Goal: Information Seeking & Learning: Learn about a topic

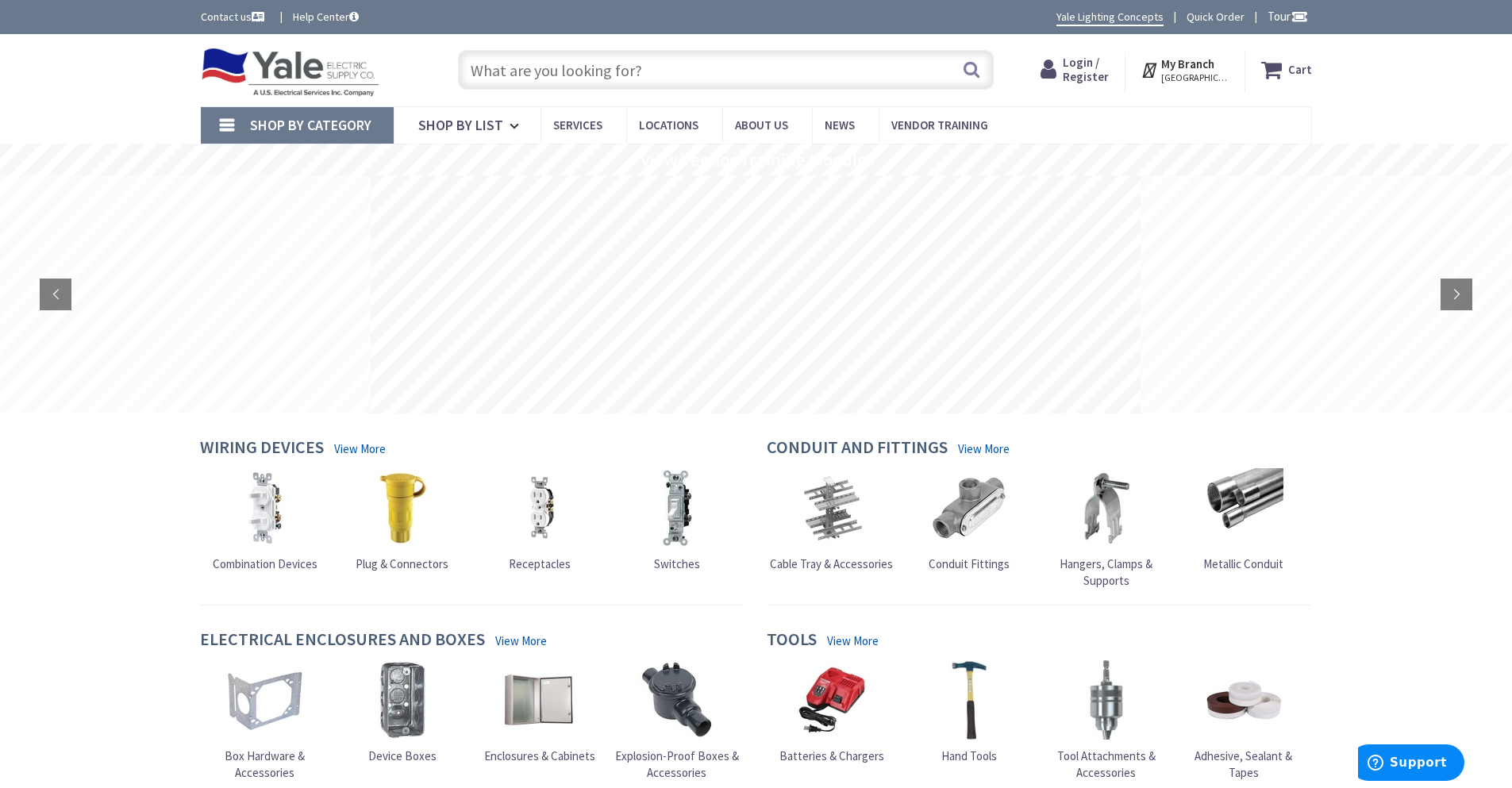
click at [1109, 70] on span "Login / Register" at bounding box center [1085, 69] width 46 height 29
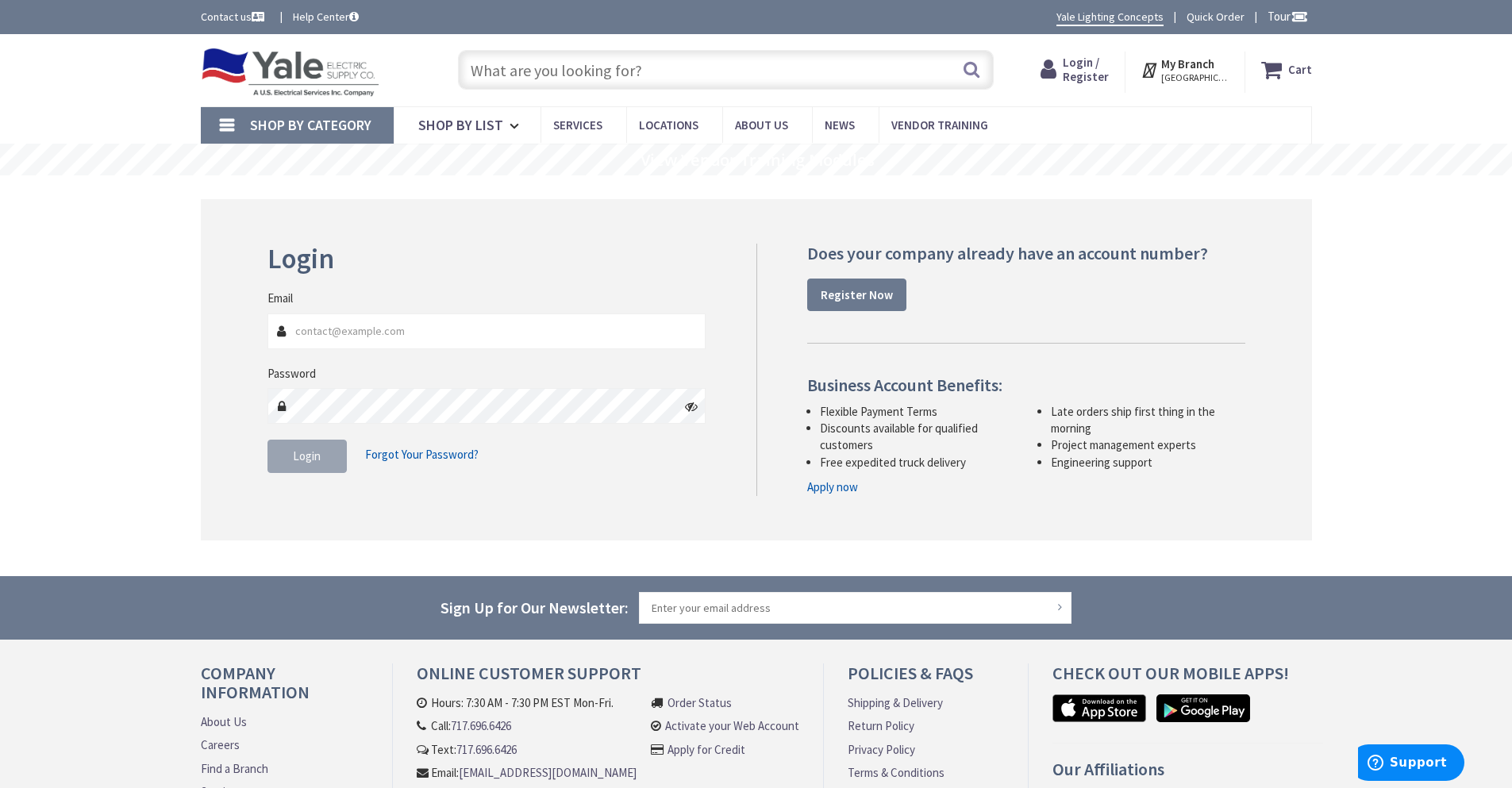
click at [550, 62] on input "text" at bounding box center [726, 69] width 536 height 40
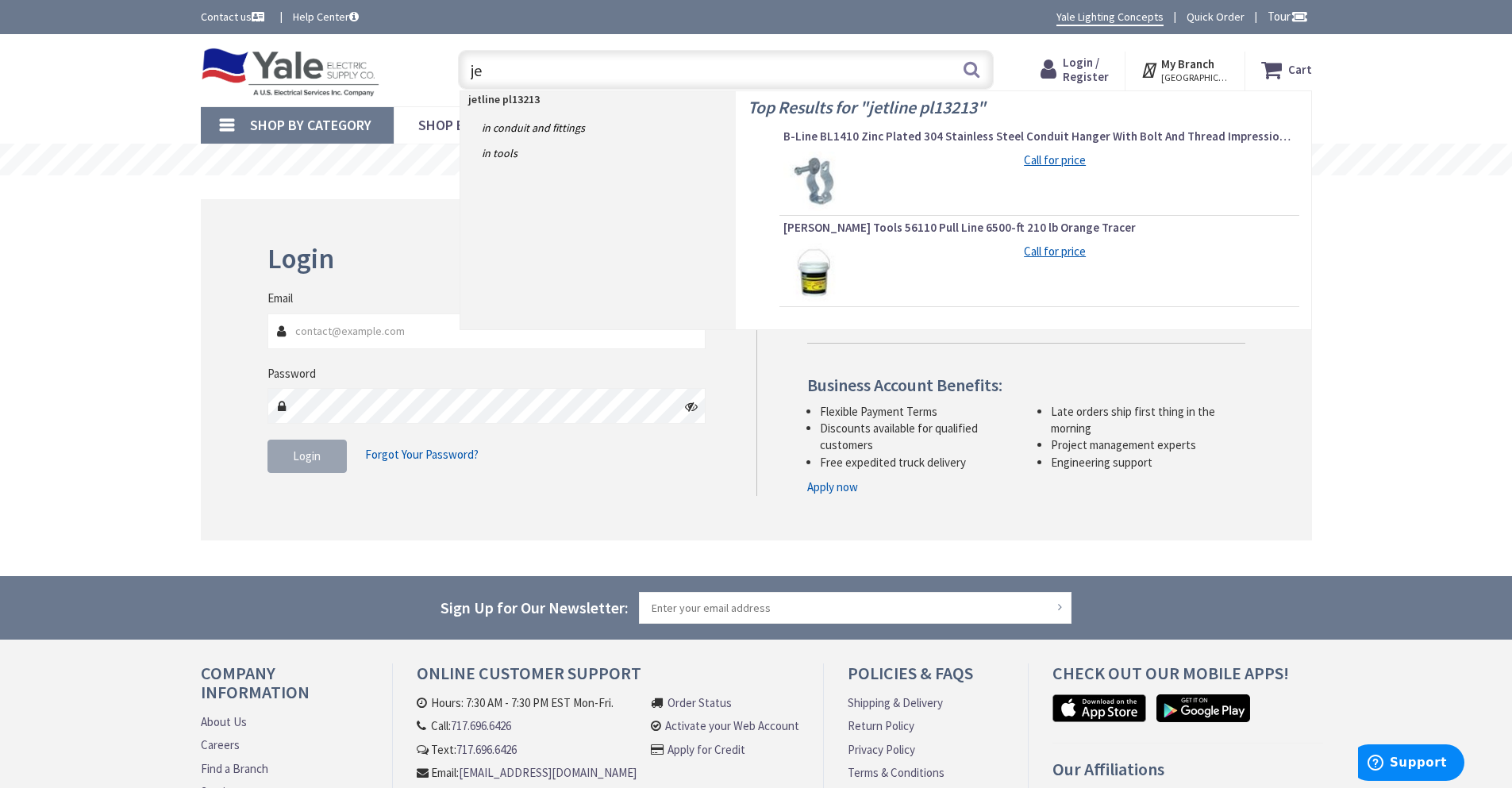
type input "j"
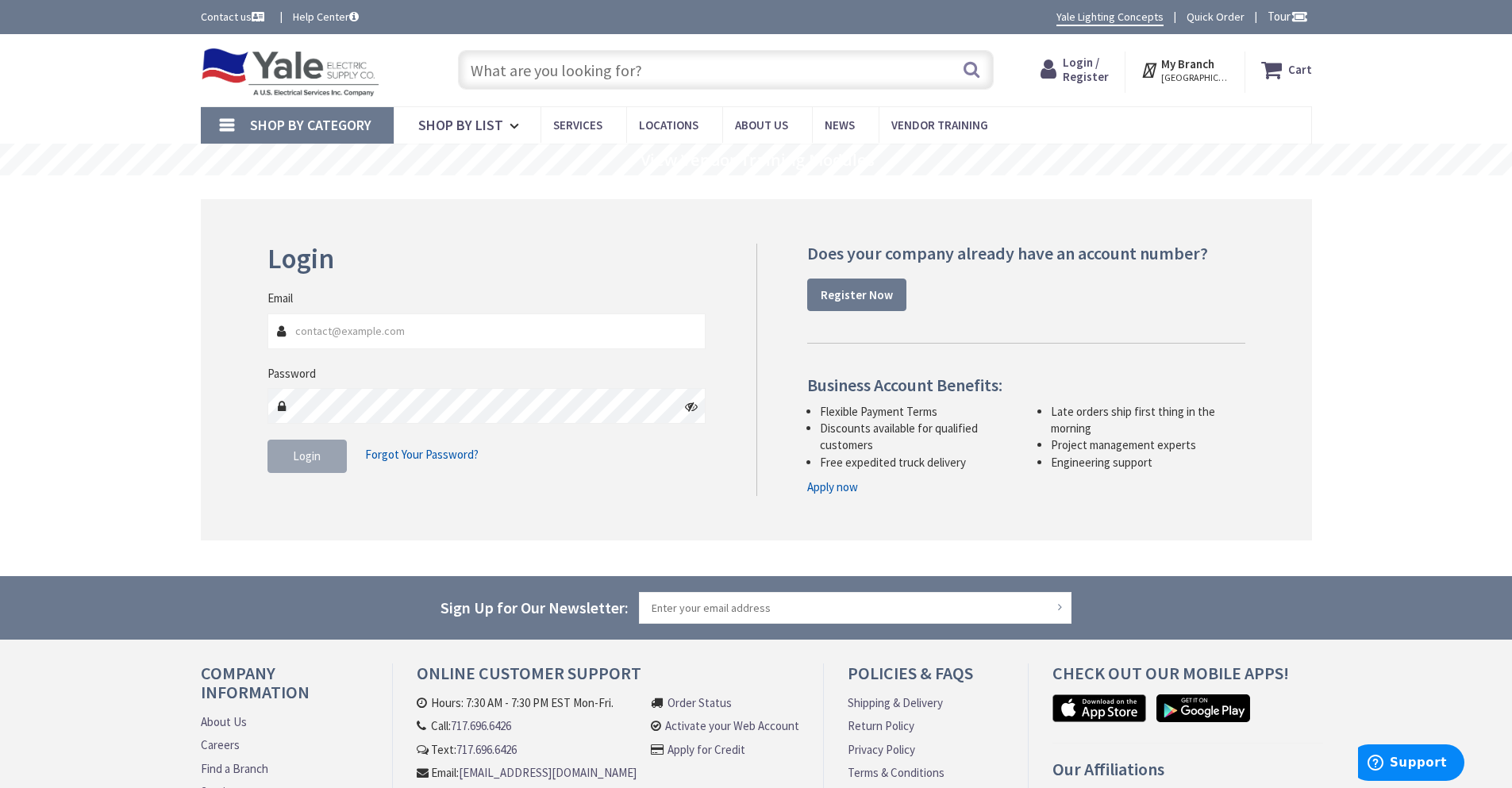
click at [515, 64] on input "text" at bounding box center [726, 69] width 536 height 40
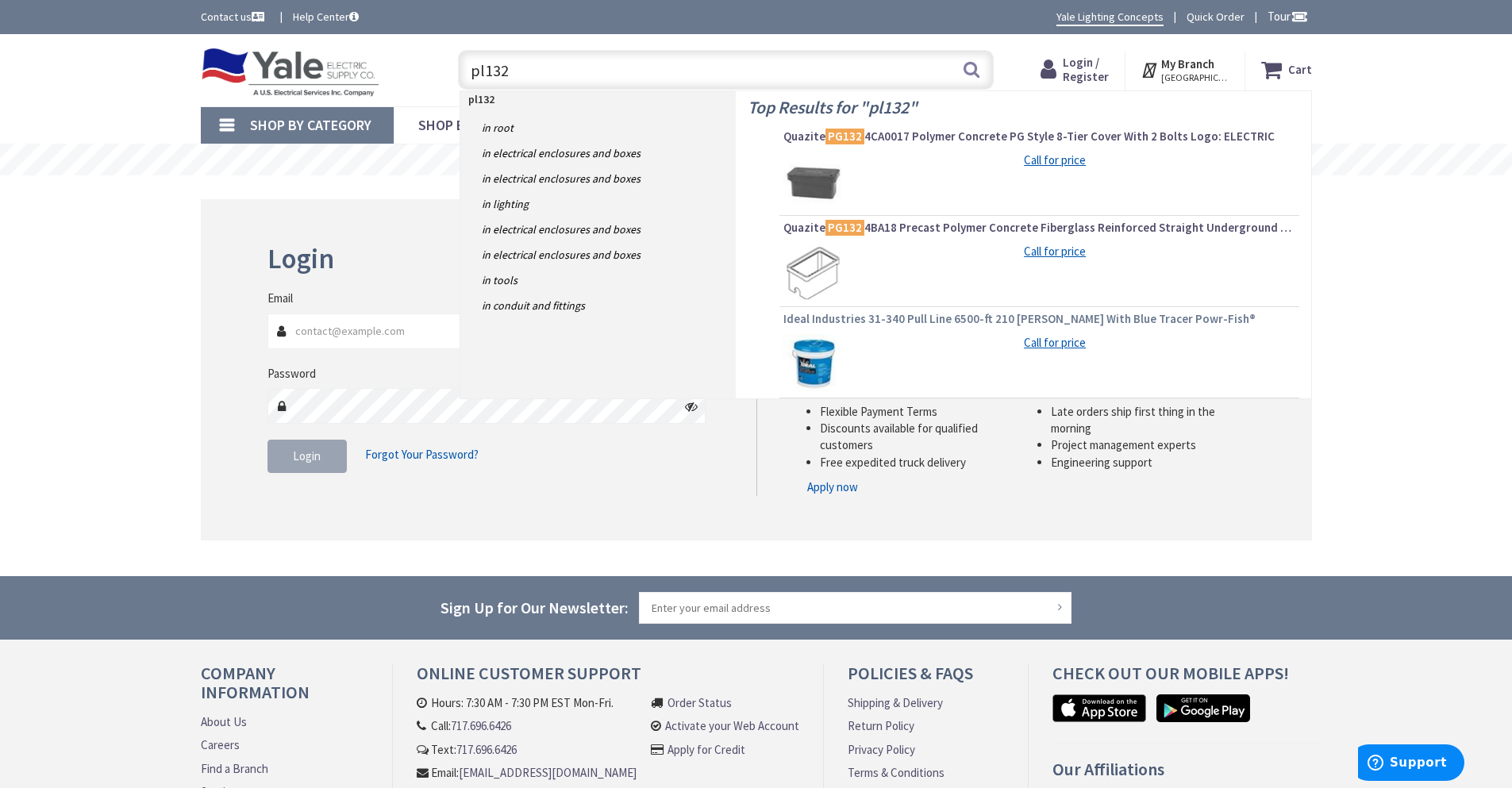
type input "pl132"
click at [947, 319] on span "Ideal Industries 31-340 Pull Line 6500-ft 210 [PERSON_NAME] With Blue Tracer Po…" at bounding box center [1039, 319] width 512 height 16
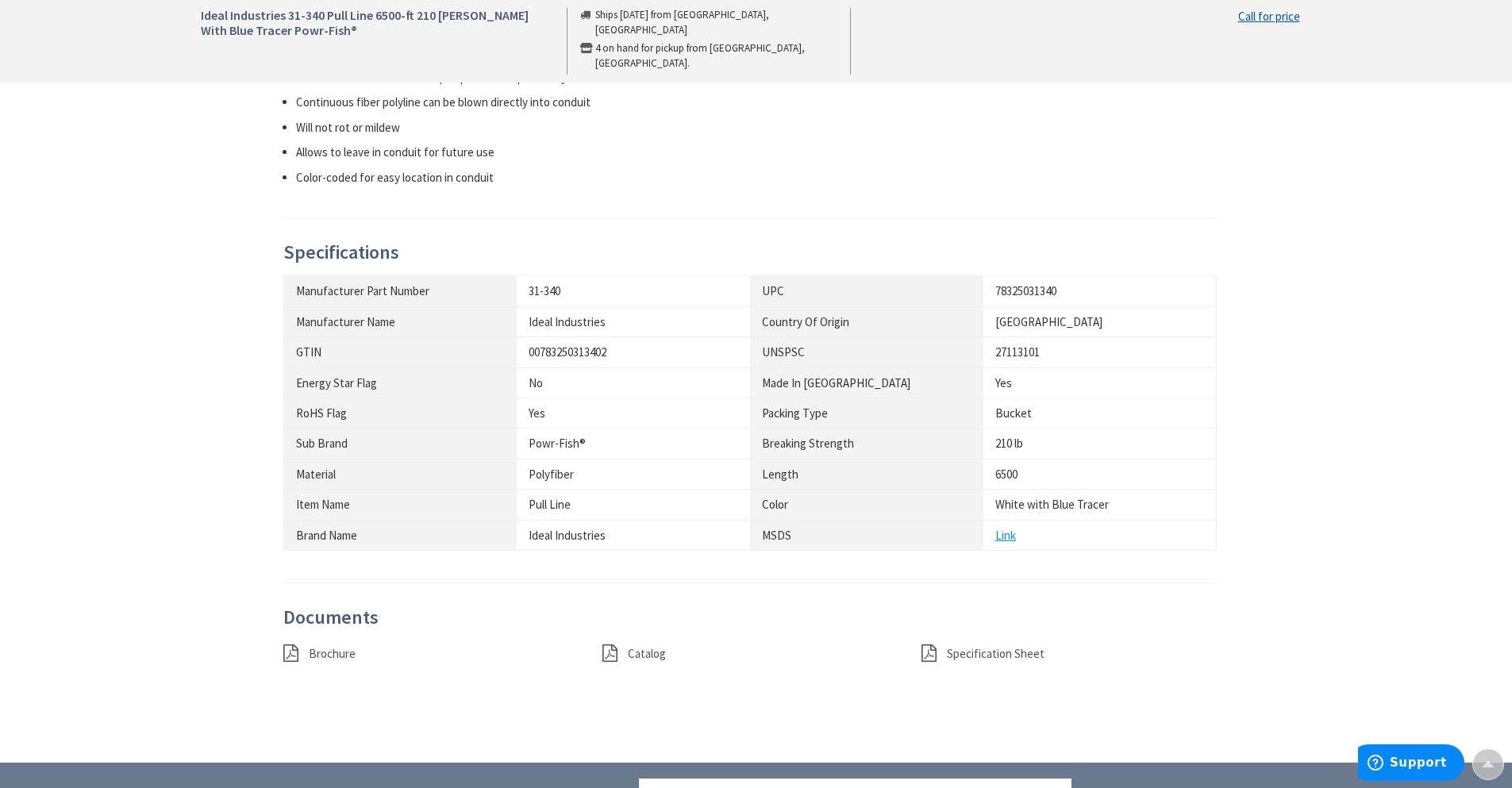
scroll to position [952, 0]
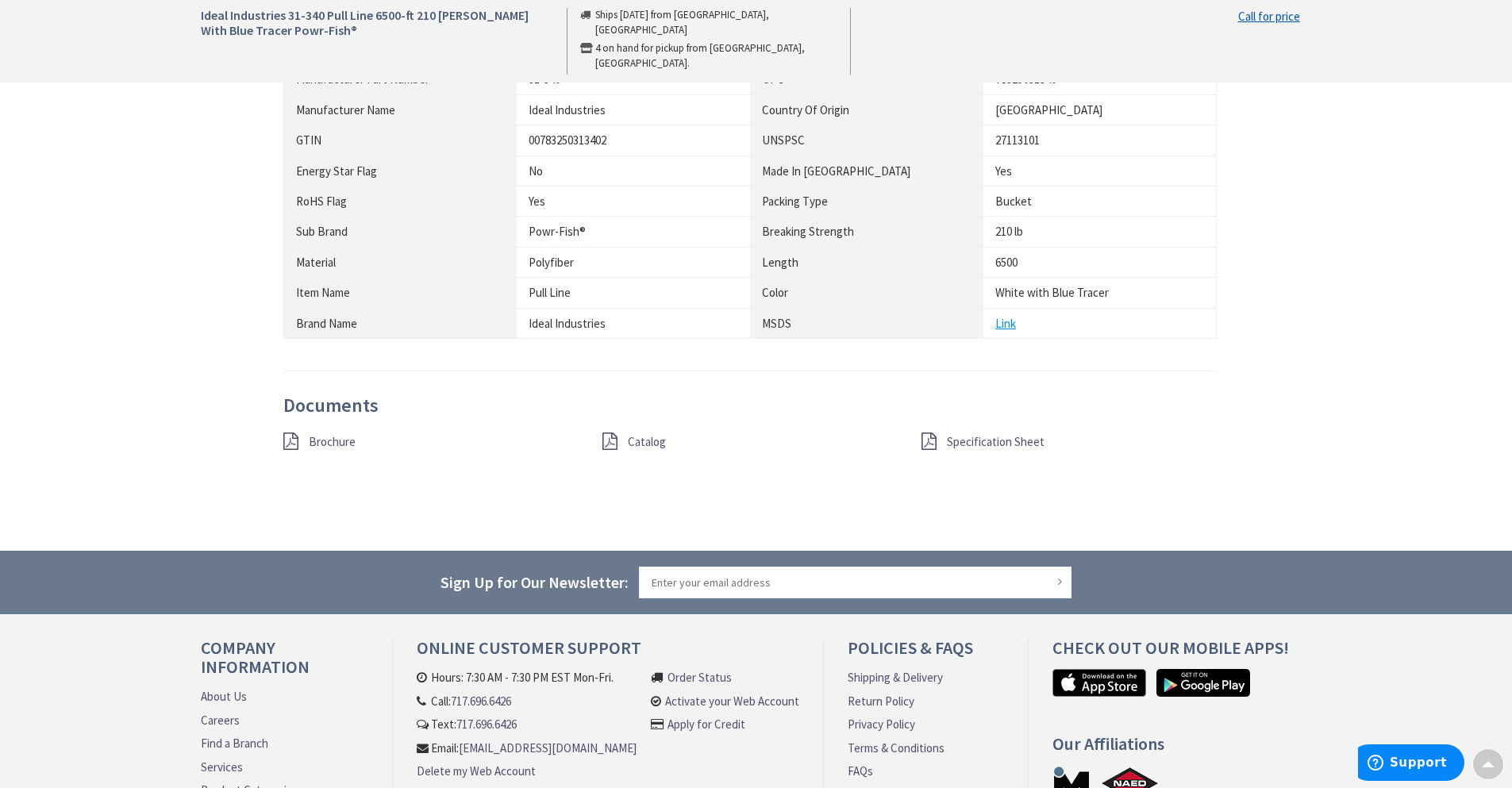
click at [334, 444] on span "Brochure" at bounding box center [332, 442] width 47 height 16
click at [646, 446] on span "Catalog" at bounding box center [646, 442] width 38 height 16
click at [1270, 322] on div "Description Ideal Industries Powr-Fish® 6500-ft Pull line features polyfiber co…" at bounding box center [756, 146] width 1135 height 736
click at [998, 447] on span "Specification Sheet" at bounding box center [995, 442] width 97 height 16
